Goal: Information Seeking & Learning: Compare options

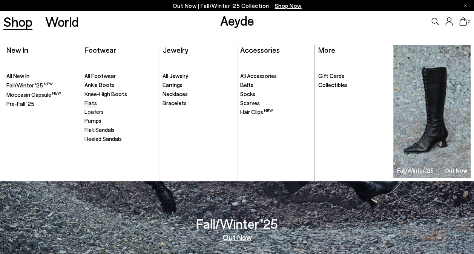
click at [90, 104] on span "Flats" at bounding box center [91, 103] width 12 height 7
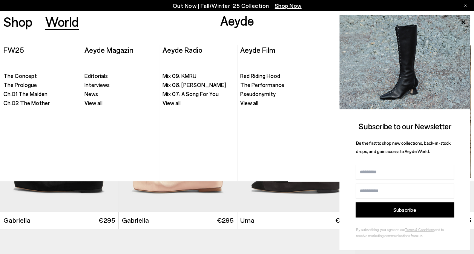
scroll to position [3093, 0]
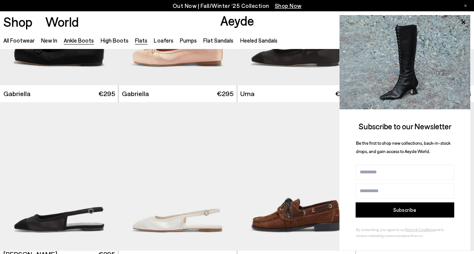
click at [71, 42] on link "Ankle Boots" at bounding box center [79, 40] width 30 height 7
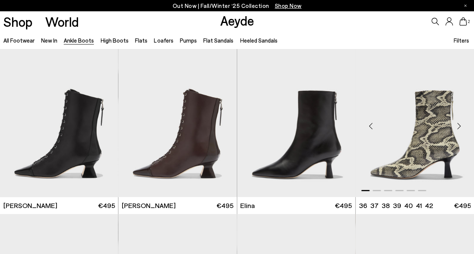
click at [455, 124] on div "Next slide" at bounding box center [459, 126] width 23 height 23
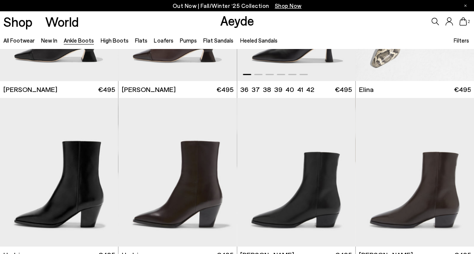
scroll to position [151, 0]
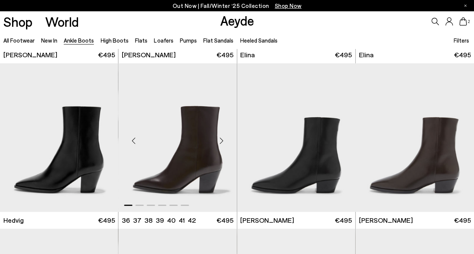
click at [219, 142] on div "Next slide" at bounding box center [222, 140] width 23 height 23
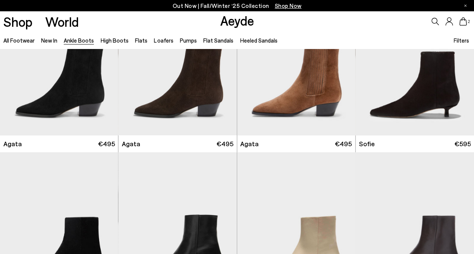
scroll to position [490, 0]
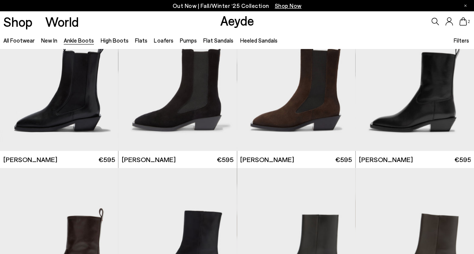
scroll to position [2037, 0]
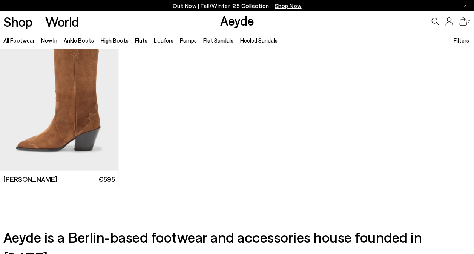
scroll to position [3508, 0]
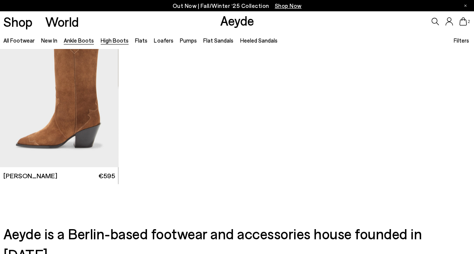
click at [119, 41] on link "High Boots" at bounding box center [115, 40] width 28 height 7
